Goal: Task Accomplishment & Management: Use online tool/utility

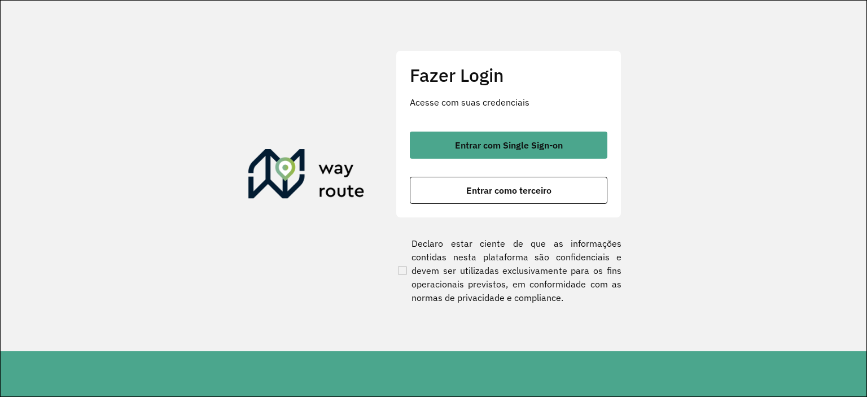
click at [437, 158] on div "Entrar com Single Sign-on Entrar como terceiro" at bounding box center [509, 168] width 198 height 72
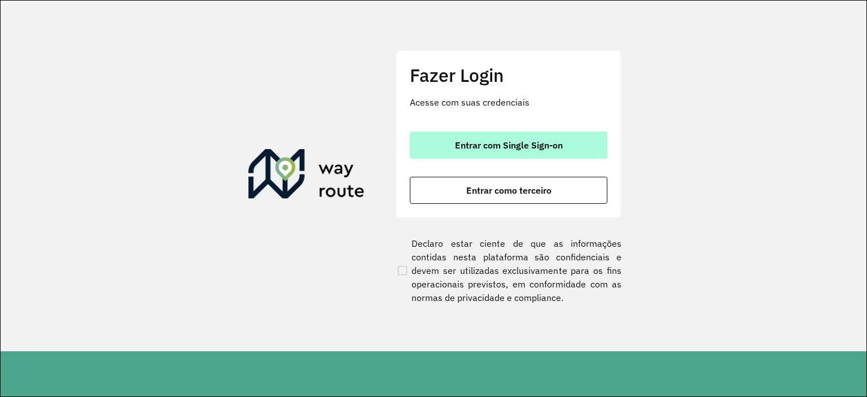
click at [439, 148] on button "Entrar com Single Sign-on" at bounding box center [509, 145] width 198 height 27
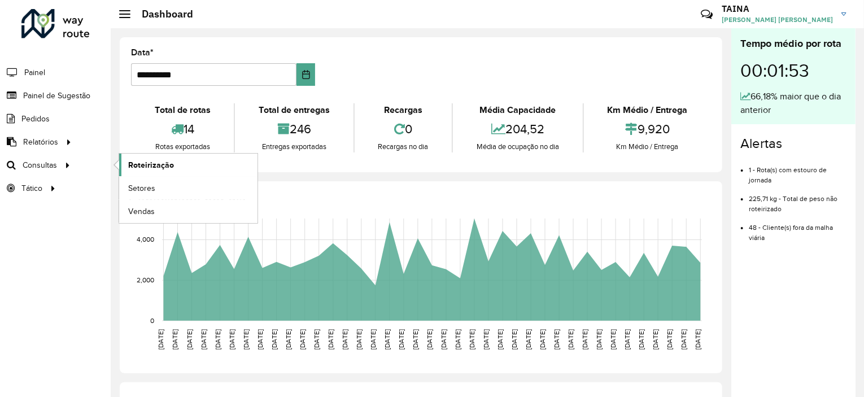
click at [143, 163] on span "Roteirização" at bounding box center [151, 165] width 46 height 12
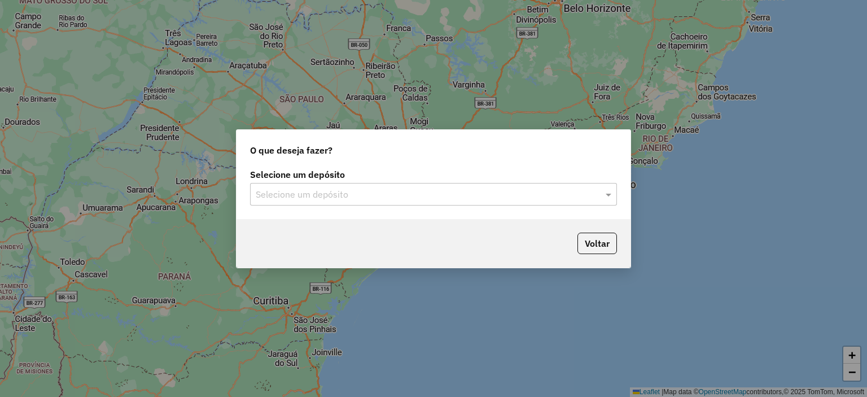
click at [377, 196] on input "text" at bounding box center [422, 195] width 333 height 14
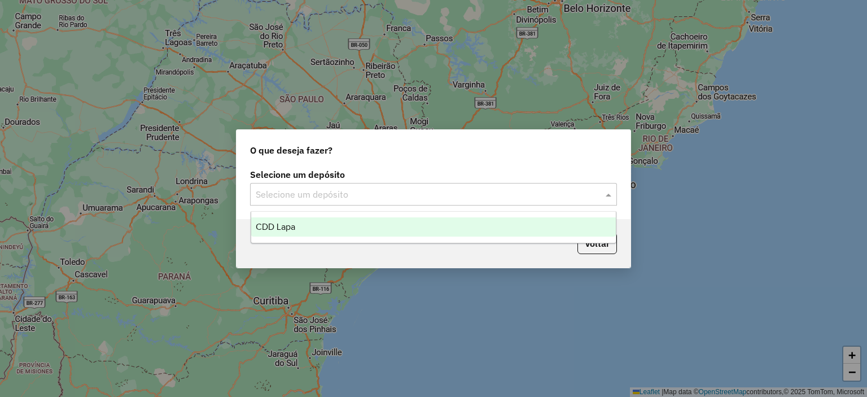
click at [352, 235] on div "CDD Lapa" at bounding box center [433, 226] width 365 height 19
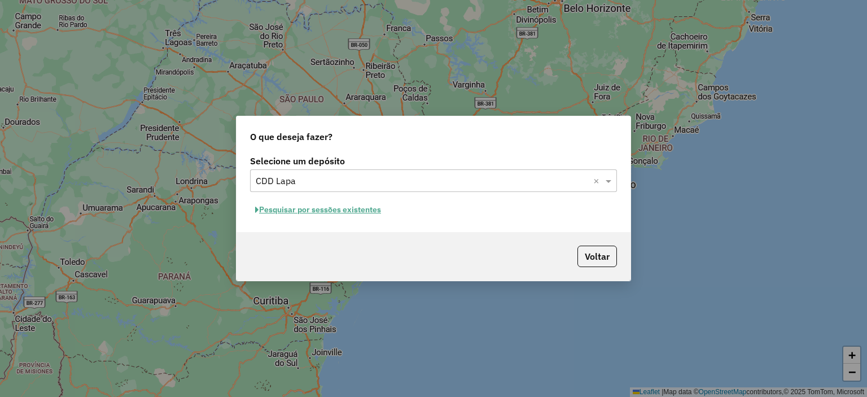
click at [349, 209] on button "Pesquisar por sessões existentes" at bounding box center [318, 210] width 136 height 18
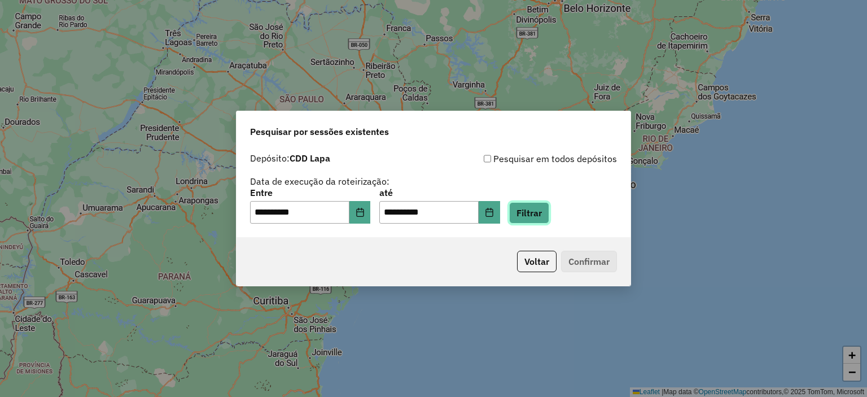
click at [549, 212] on button "Filtrar" at bounding box center [529, 212] width 40 height 21
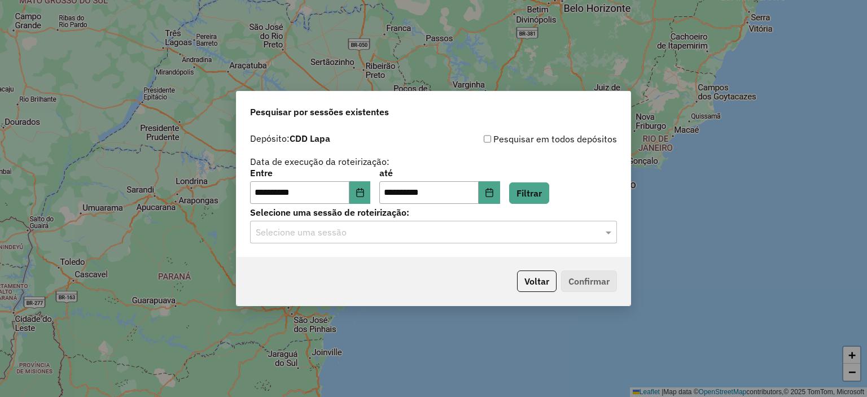
click at [333, 232] on input "text" at bounding box center [422, 233] width 333 height 14
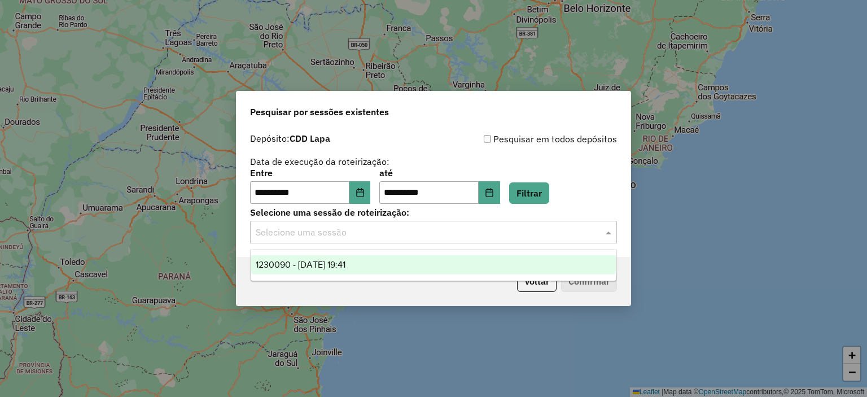
click at [339, 263] on span "1230090 - [DATE] 19:41" at bounding box center [301, 265] width 90 height 10
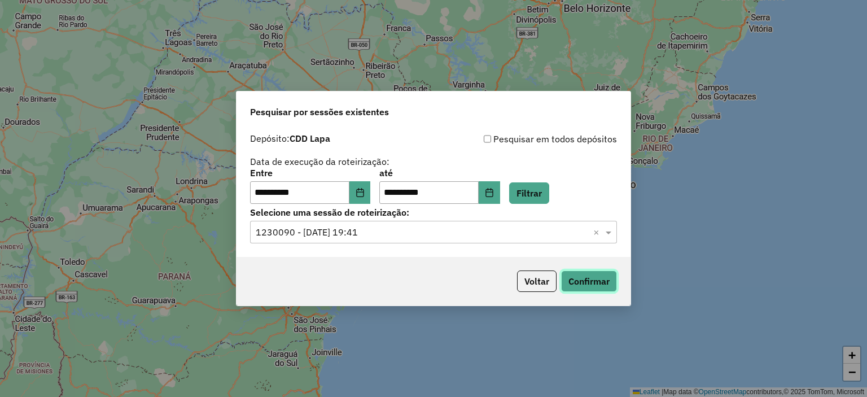
click at [610, 283] on button "Confirmar" at bounding box center [589, 280] width 56 height 21
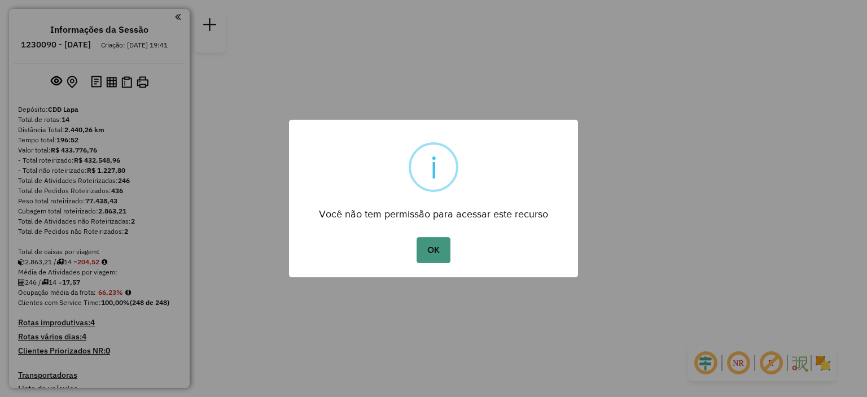
click at [432, 253] on button "OK" at bounding box center [433, 250] width 33 height 26
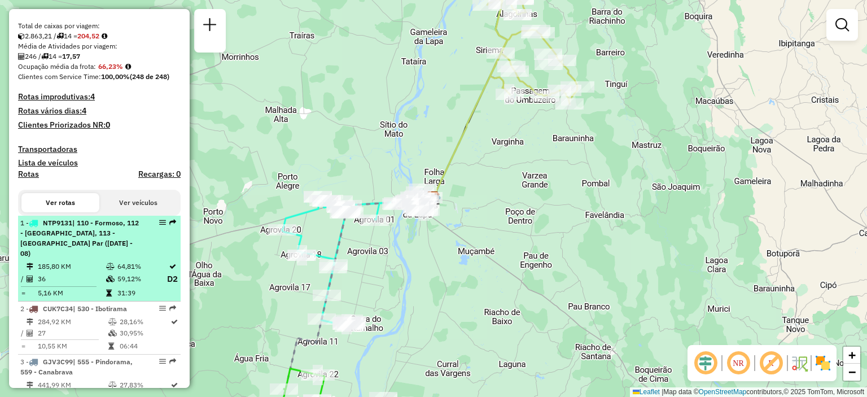
scroll to position [339, 0]
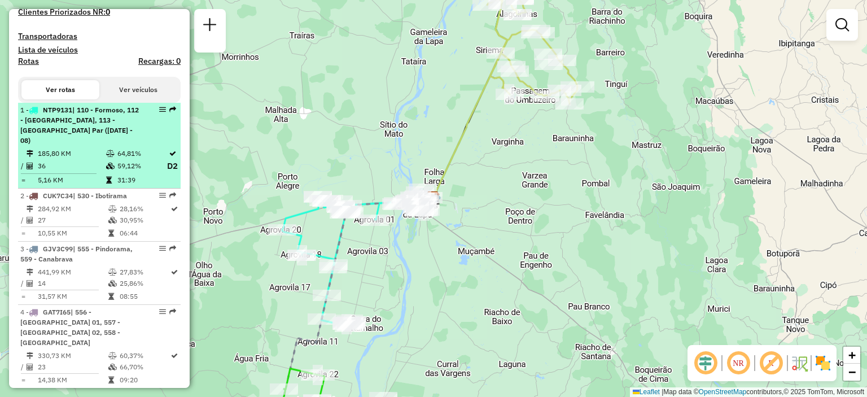
click at [113, 122] on span "| 110 - Formoso, 112 - Serra do Ramalho, 113 - Agrovilla Par (02 - 04 - 06 - 08)" at bounding box center [79, 125] width 119 height 39
select select "**********"
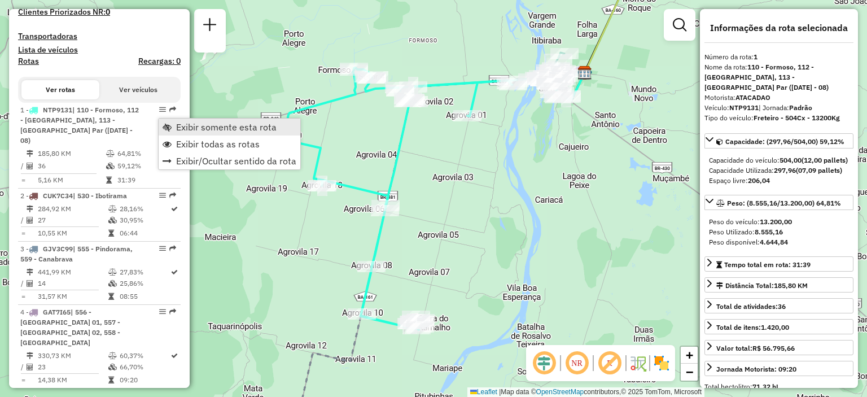
click at [179, 127] on span "Exibir somente esta rota" at bounding box center [226, 127] width 100 height 9
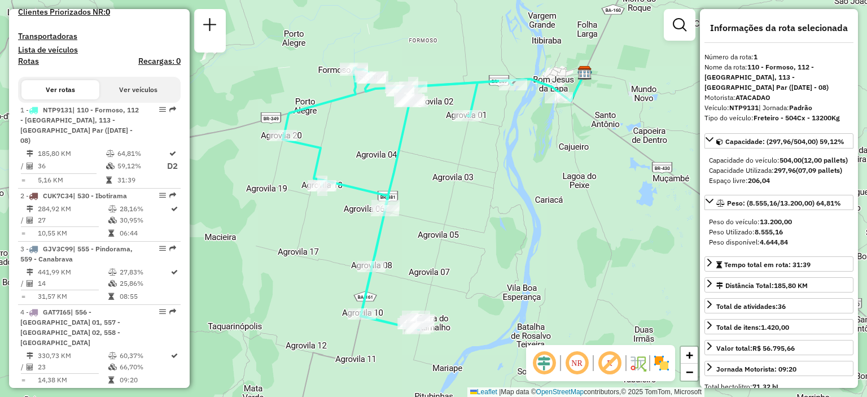
click at [578, 365] on em at bounding box center [576, 362] width 27 height 27
